Goal: Navigation & Orientation: Find specific page/section

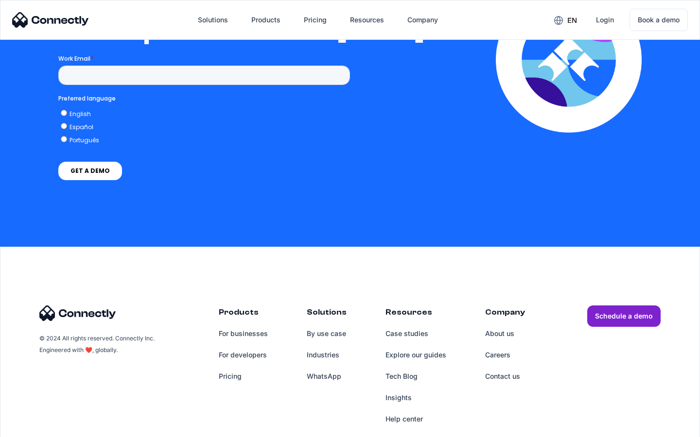
scroll to position [2124, 0]
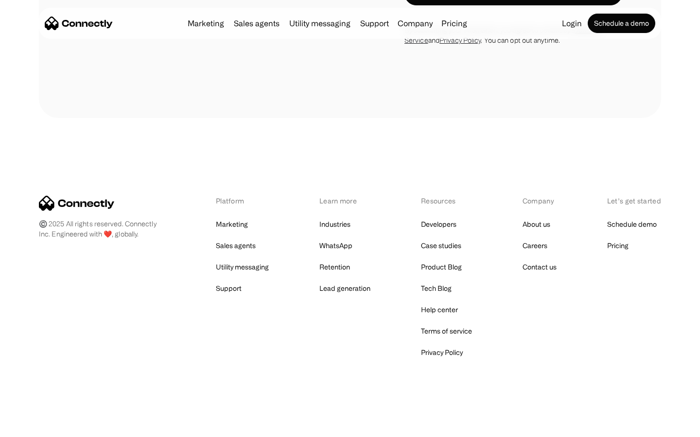
scroll to position [1643, 0]
